Goal: Transaction & Acquisition: Purchase product/service

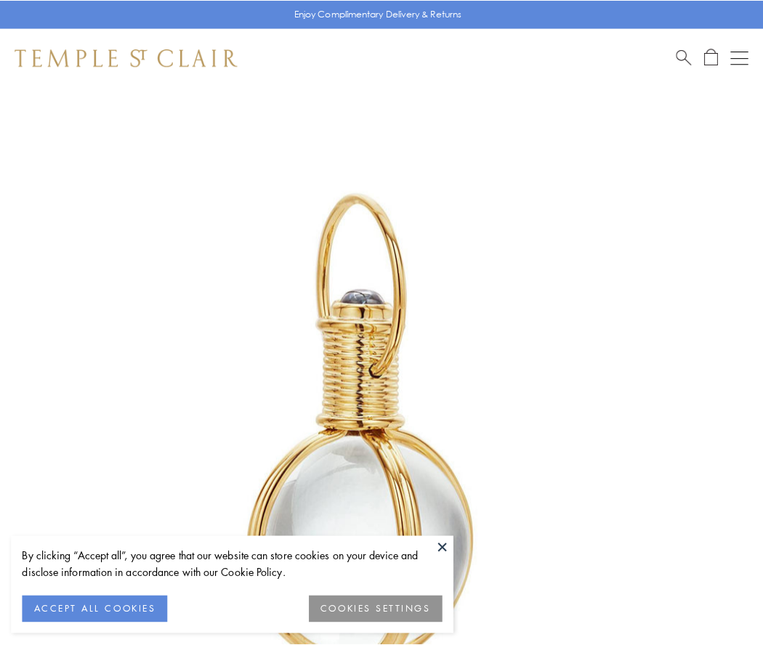
scroll to position [379, 0]
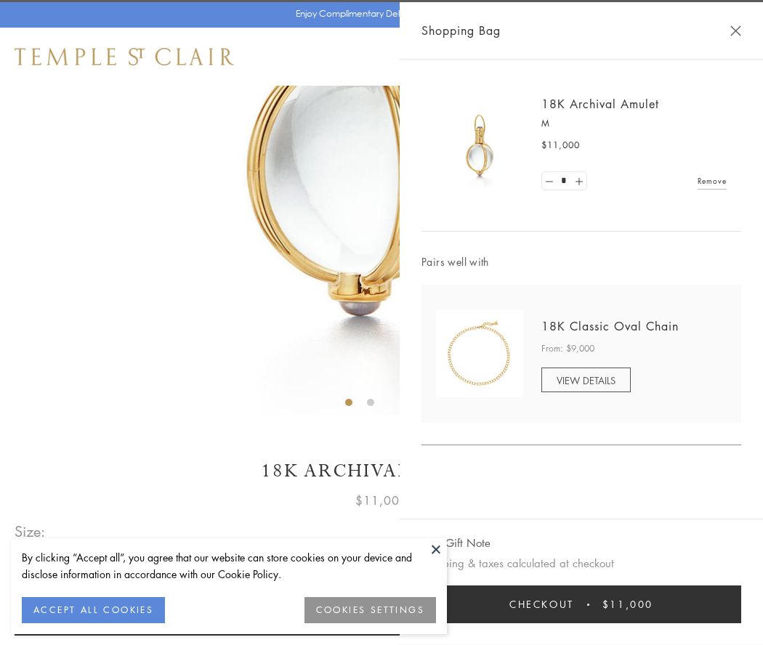
click at [581, 604] on button "Checkout $11,000" at bounding box center [581, 605] width 320 height 38
